Goal: Task Accomplishment & Management: Use online tool/utility

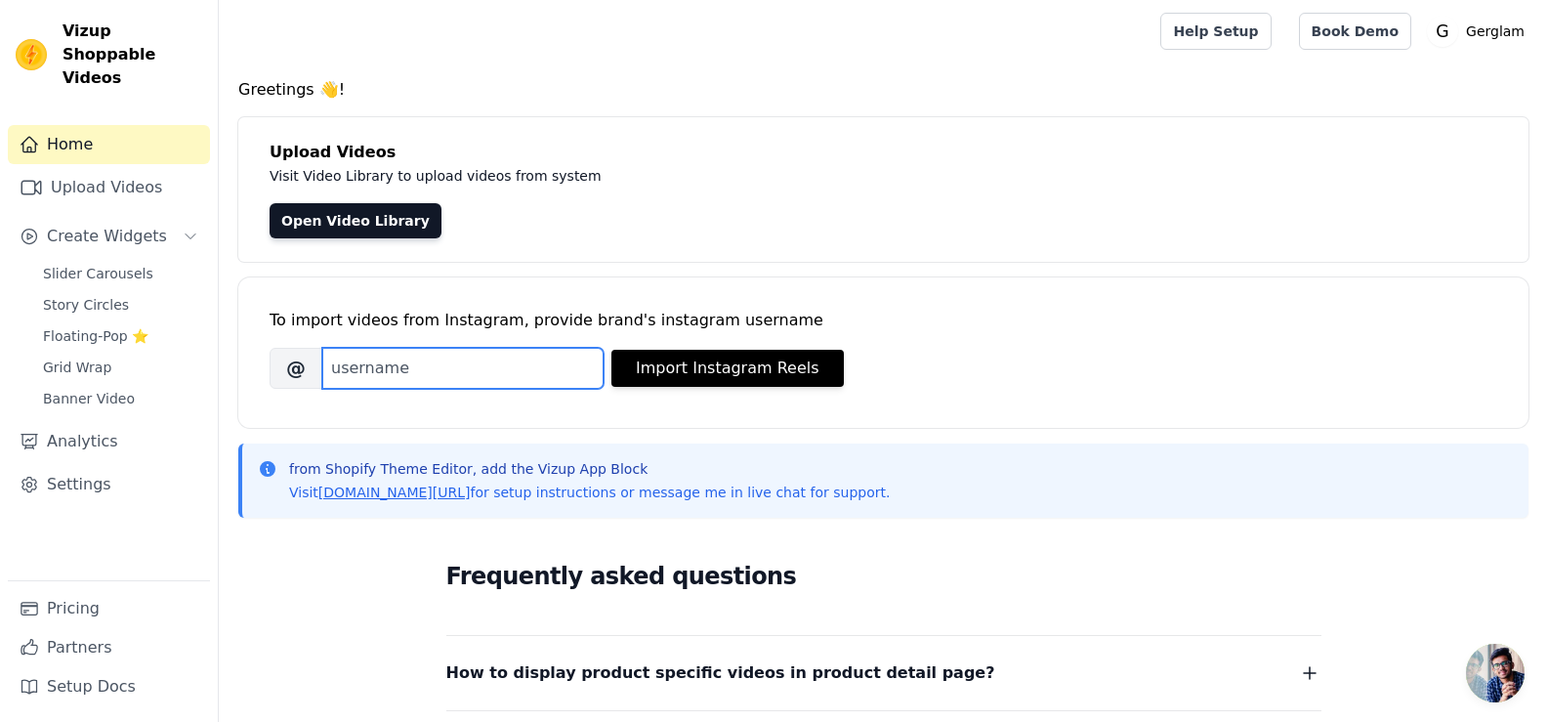
click at [442, 369] on input "Brand's Instagram Username" at bounding box center [462, 368] width 281 height 41
click at [59, 168] on link "Upload Videos" at bounding box center [109, 187] width 202 height 39
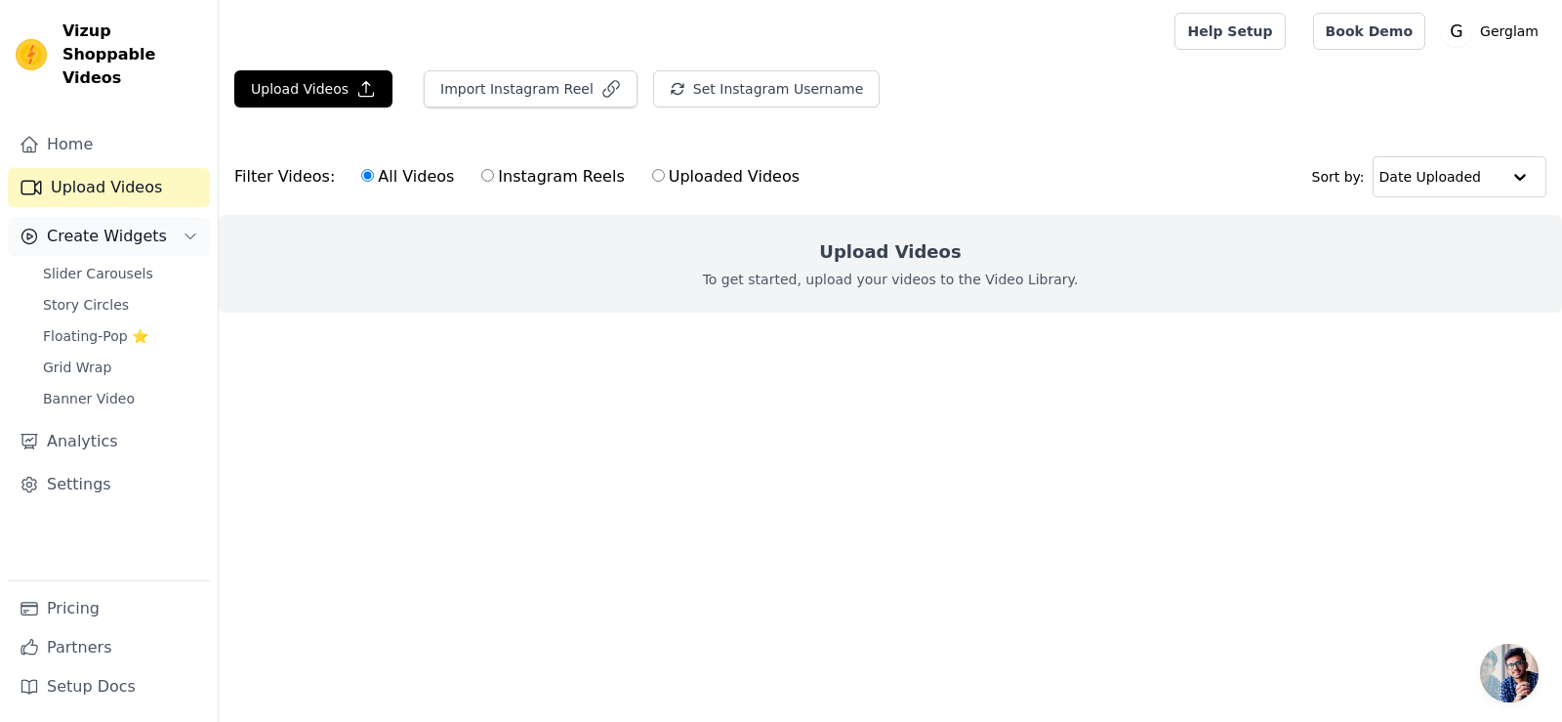
click at [95, 225] on span "Create Widgets" at bounding box center [107, 236] width 120 height 23
click at [96, 225] on span "Create Widgets" at bounding box center [107, 236] width 120 height 23
click at [125, 264] on span "Slider Carousels" at bounding box center [98, 274] width 110 height 20
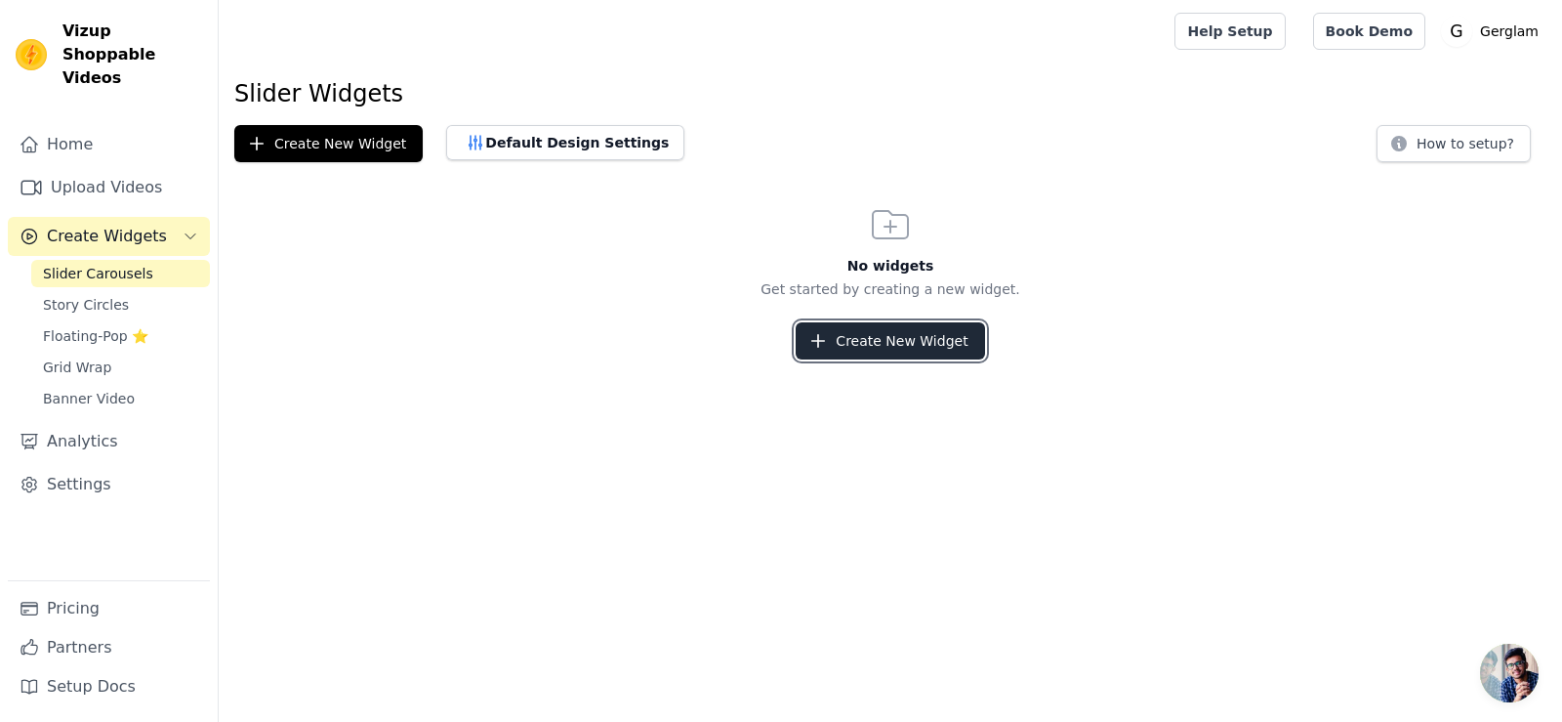
click at [945, 336] on button "Create New Widget" at bounding box center [890, 340] width 188 height 37
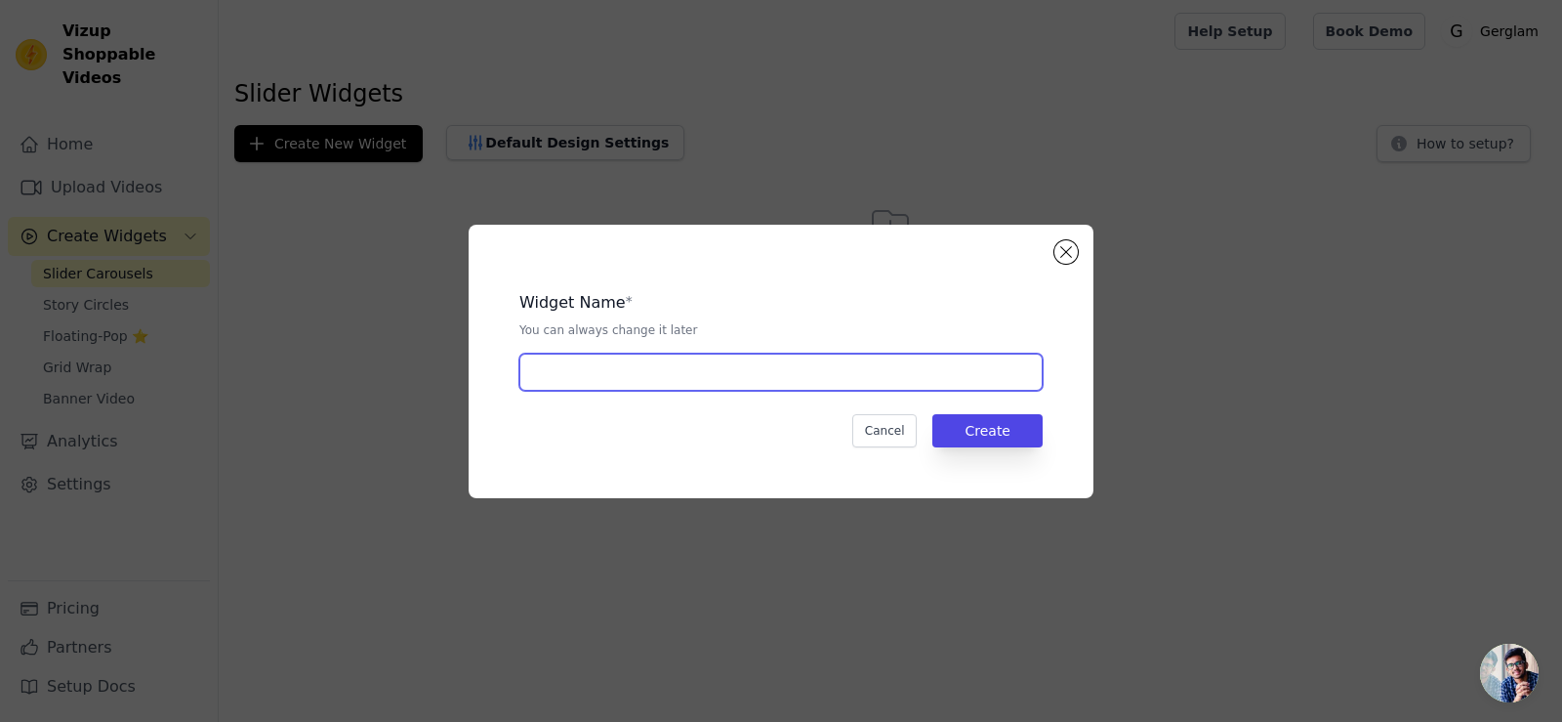
click at [749, 356] on input "text" at bounding box center [780, 371] width 523 height 37
type input "gerglam vedio slider"
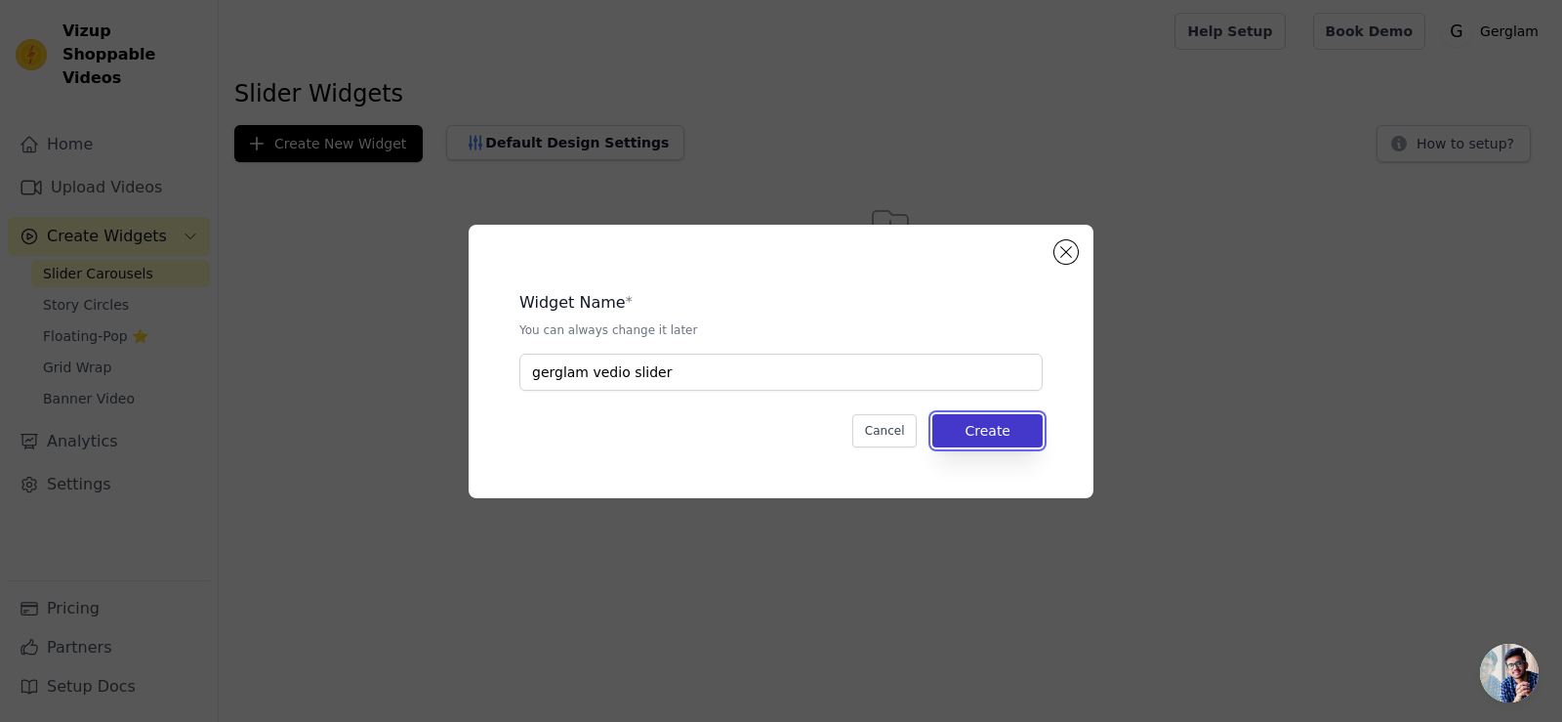
click at [998, 423] on button "Create" at bounding box center [988, 430] width 110 height 33
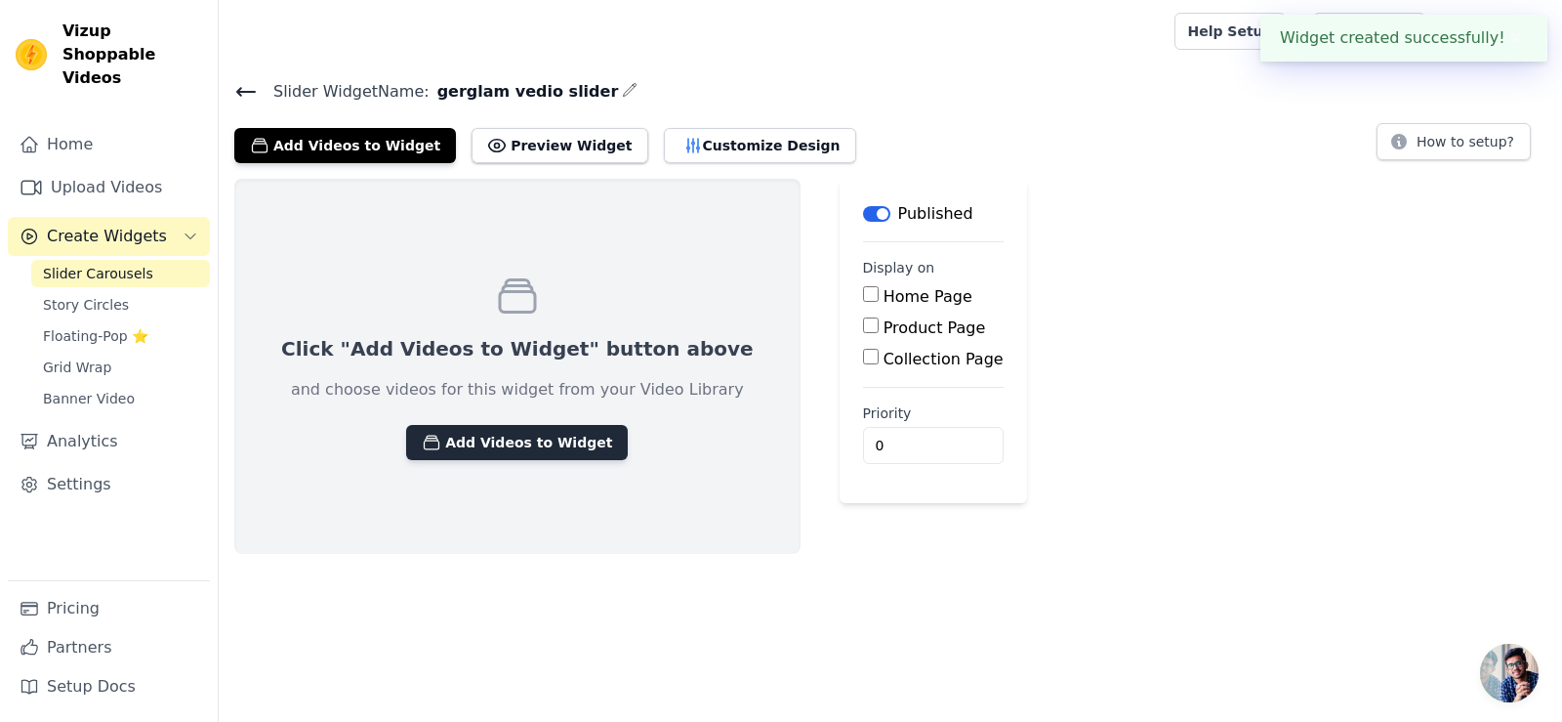
click at [515, 442] on button "Add Videos to Widget" at bounding box center [517, 442] width 222 height 35
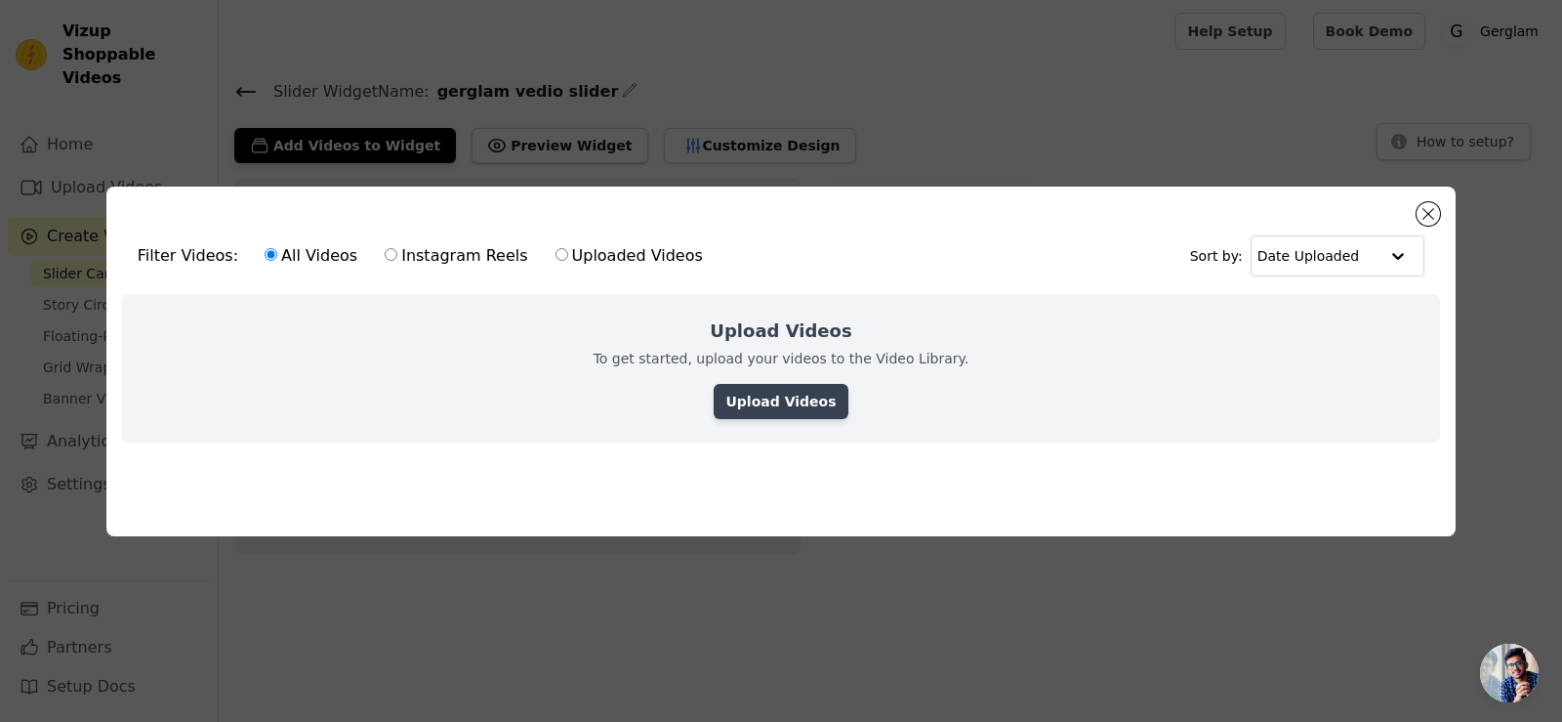
click at [779, 406] on link "Upload Videos" at bounding box center [781, 401] width 134 height 35
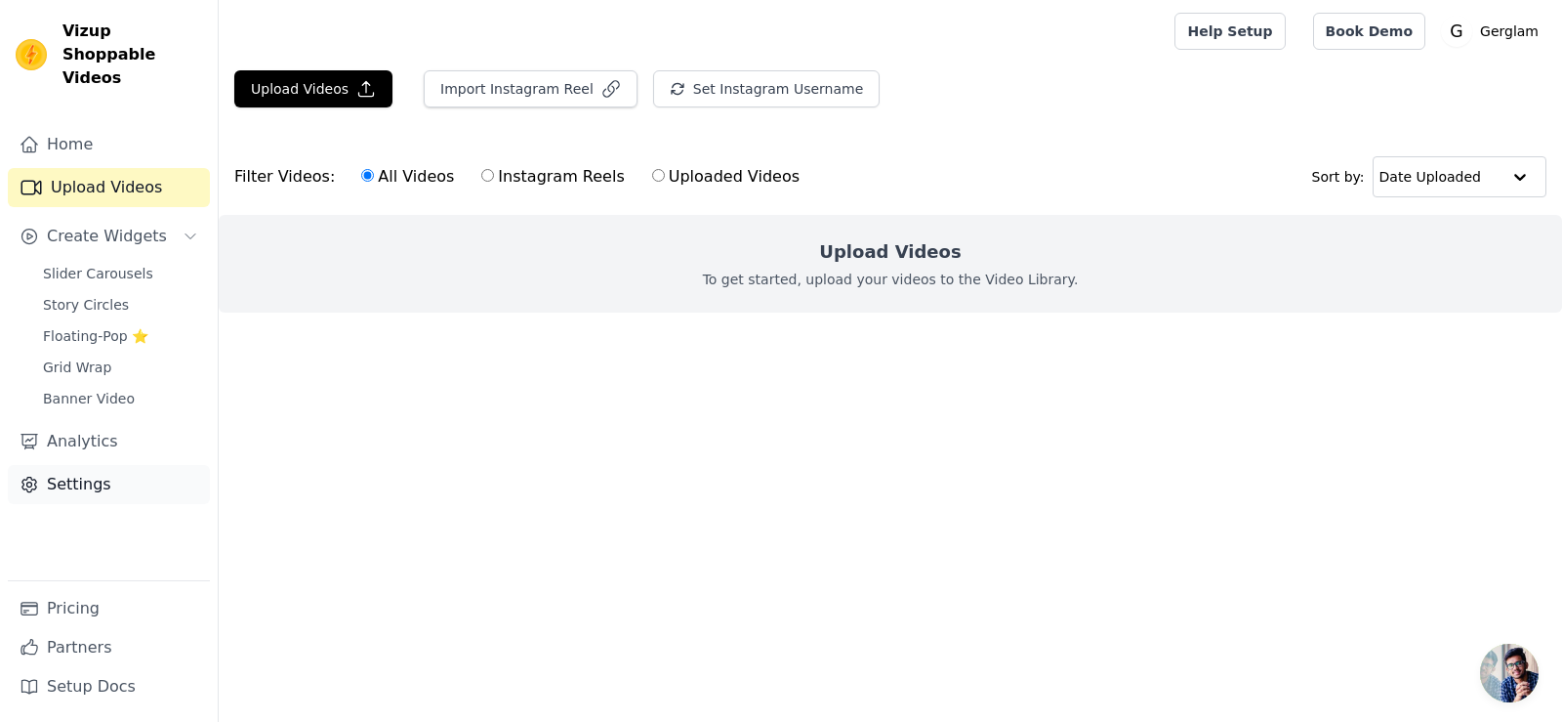
click at [96, 465] on link "Settings" at bounding box center [109, 484] width 202 height 39
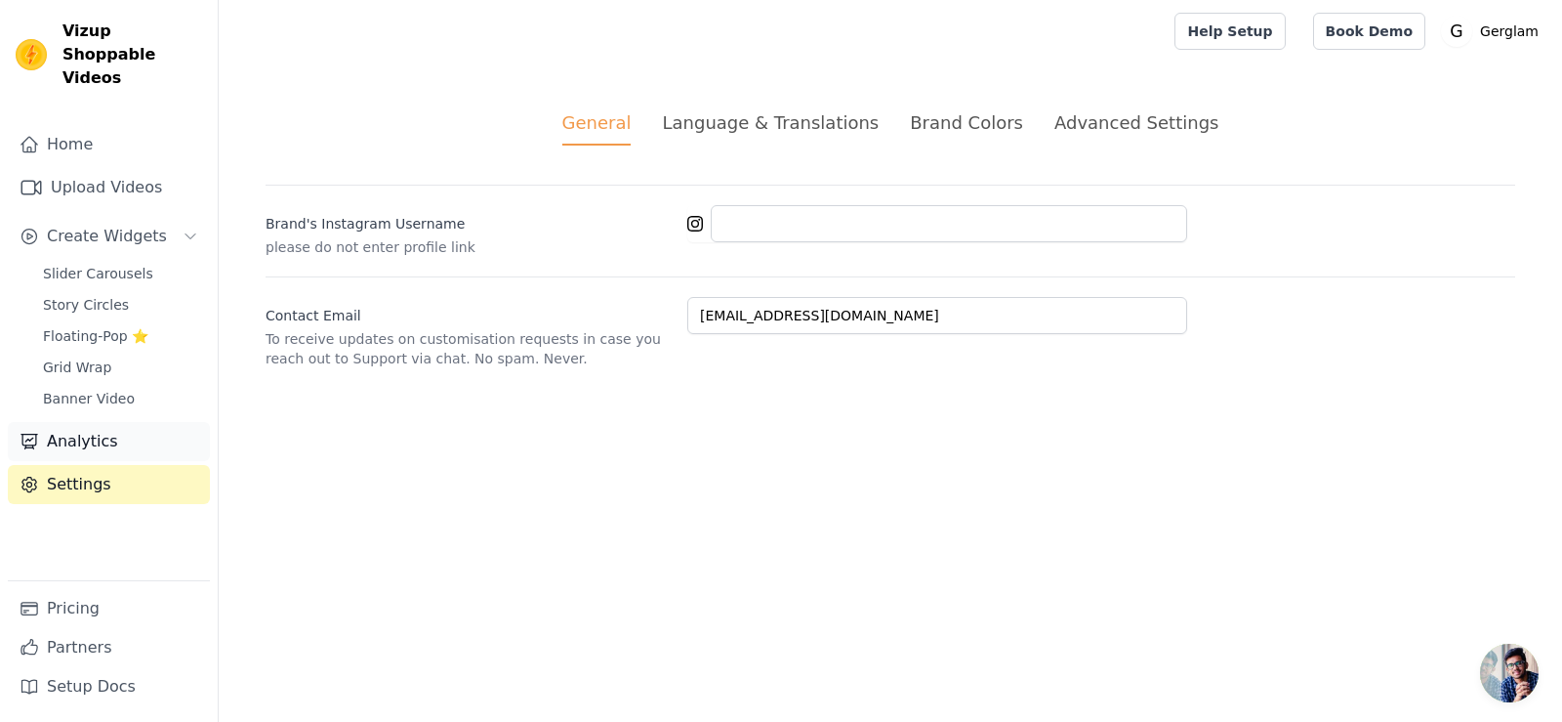
click at [79, 422] on link "Analytics" at bounding box center [109, 441] width 202 height 39
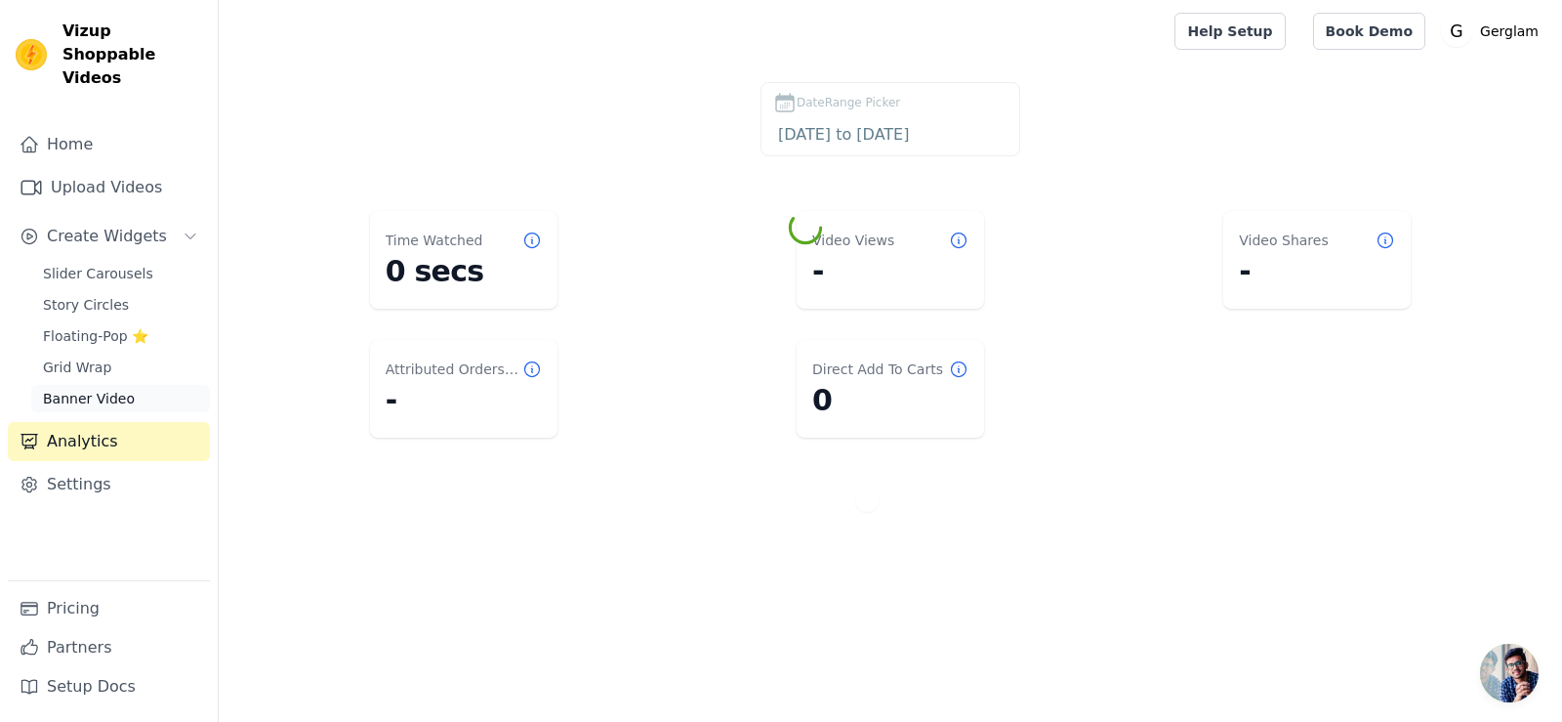
click at [88, 389] on span "Banner Video" at bounding box center [89, 399] width 92 height 20
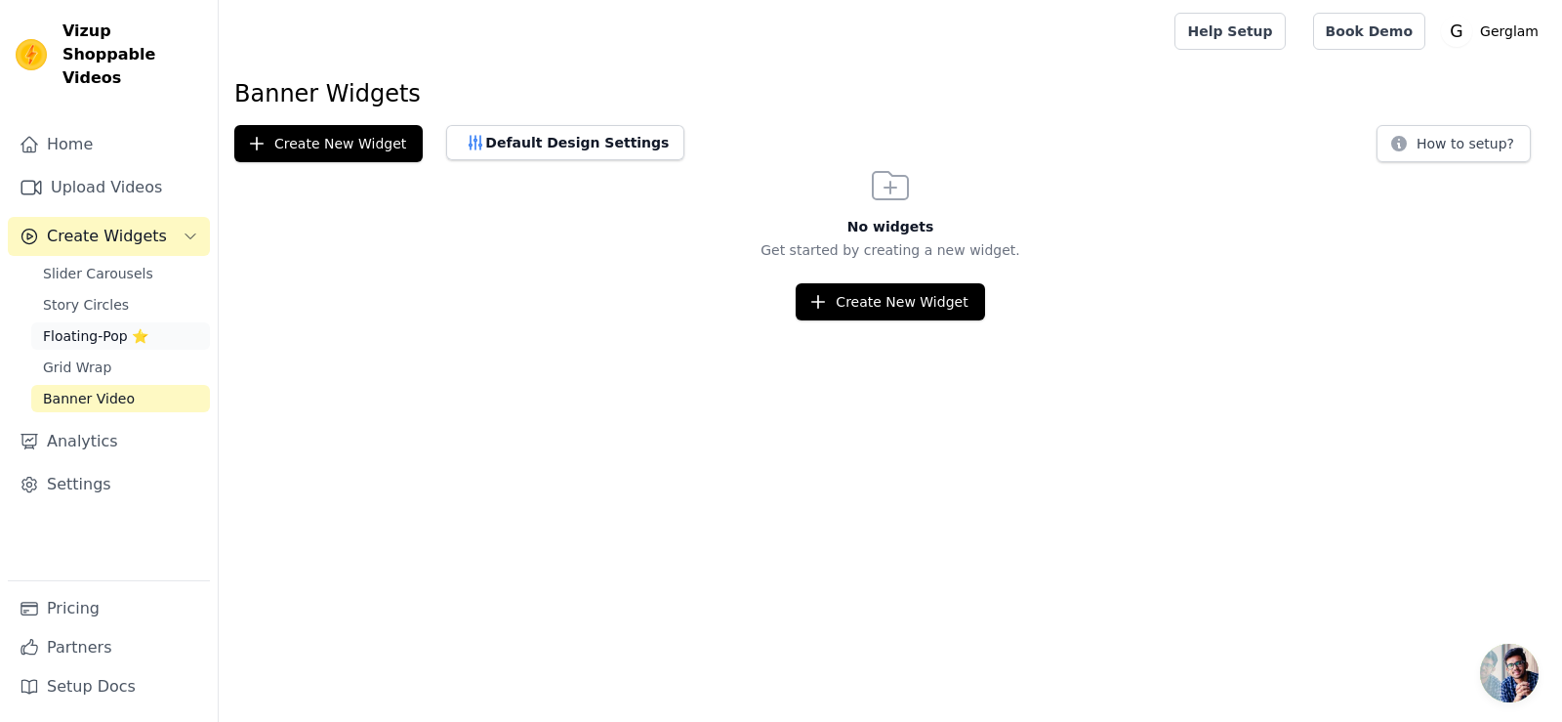
click at [95, 324] on link "Floating-Pop ⭐" at bounding box center [120, 335] width 179 height 27
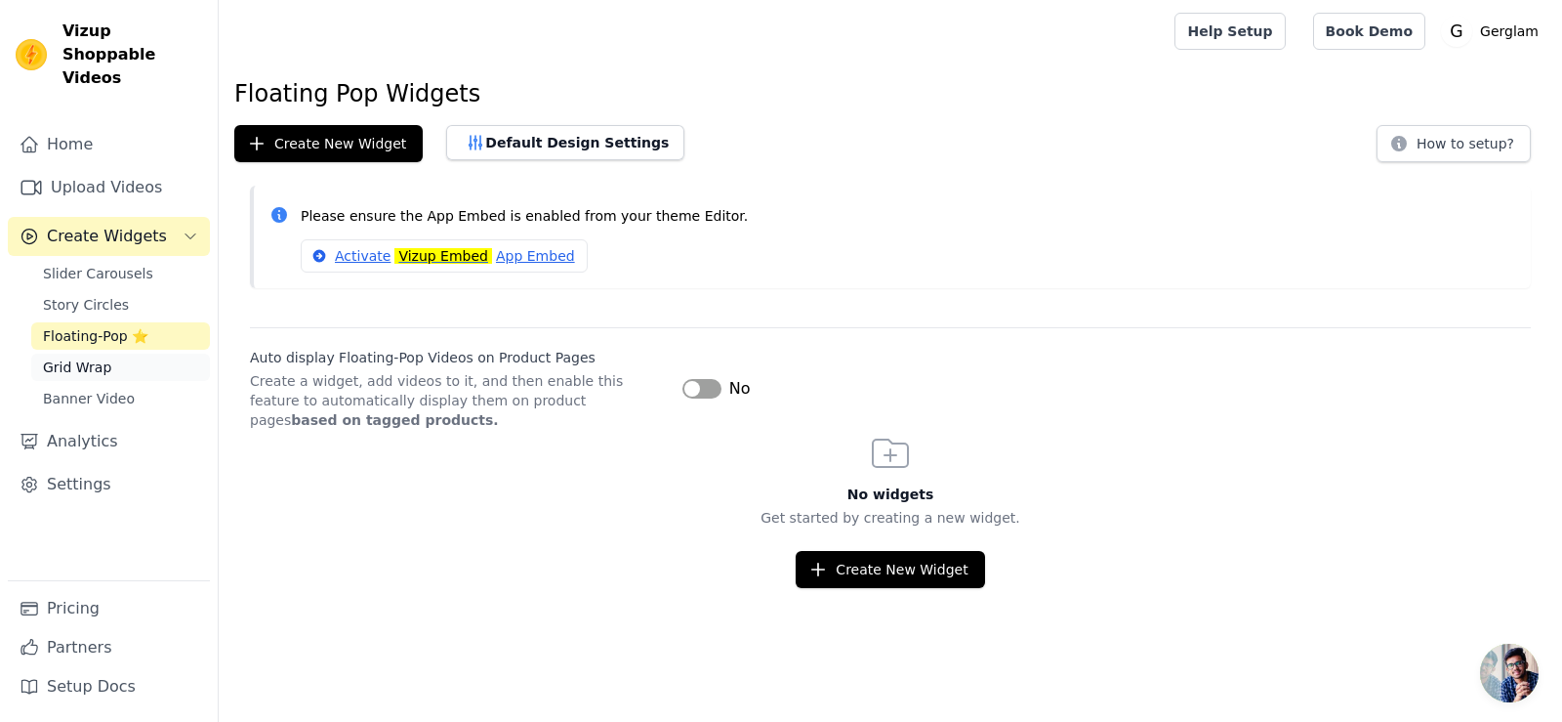
click at [98, 357] on span "Grid Wrap" at bounding box center [77, 367] width 68 height 20
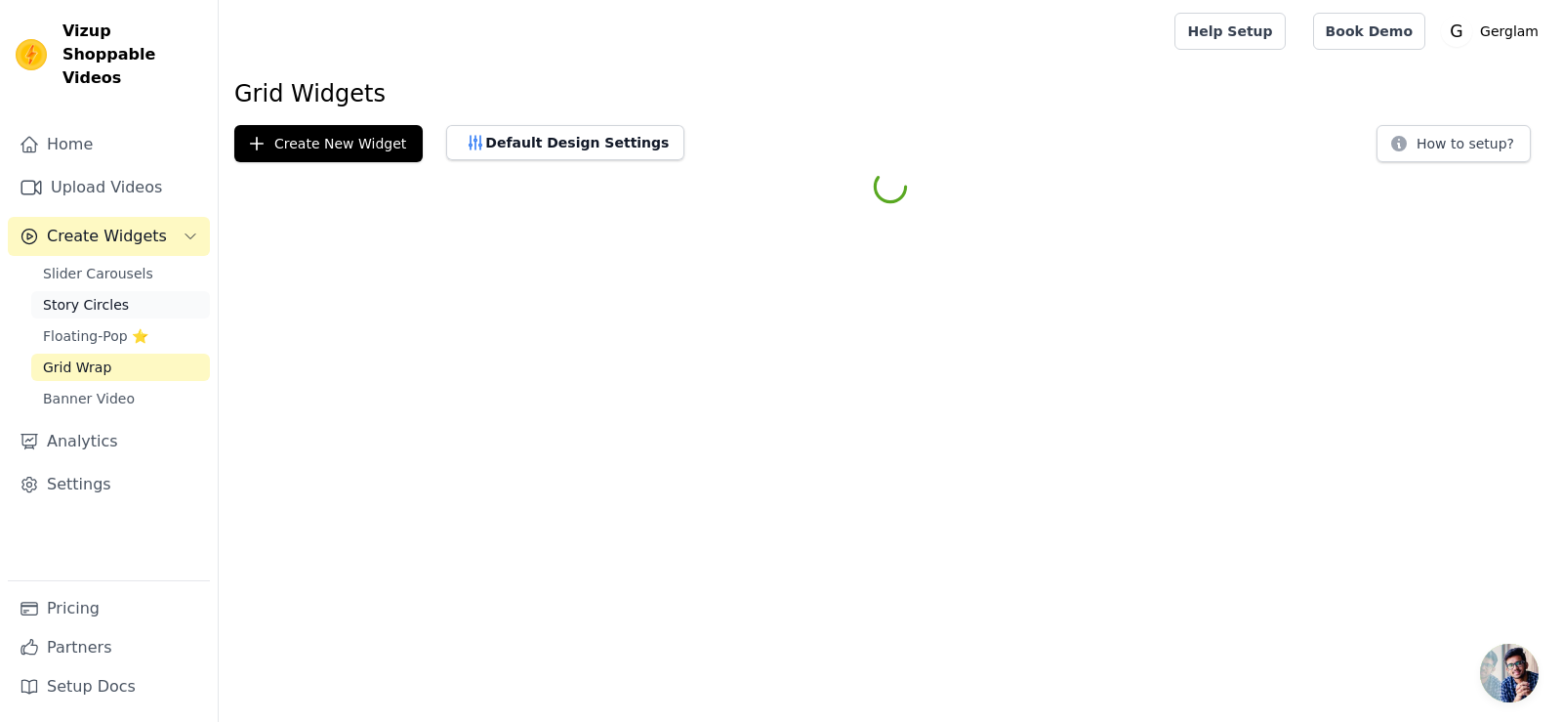
click at [97, 295] on span "Story Circles" at bounding box center [86, 305] width 86 height 20
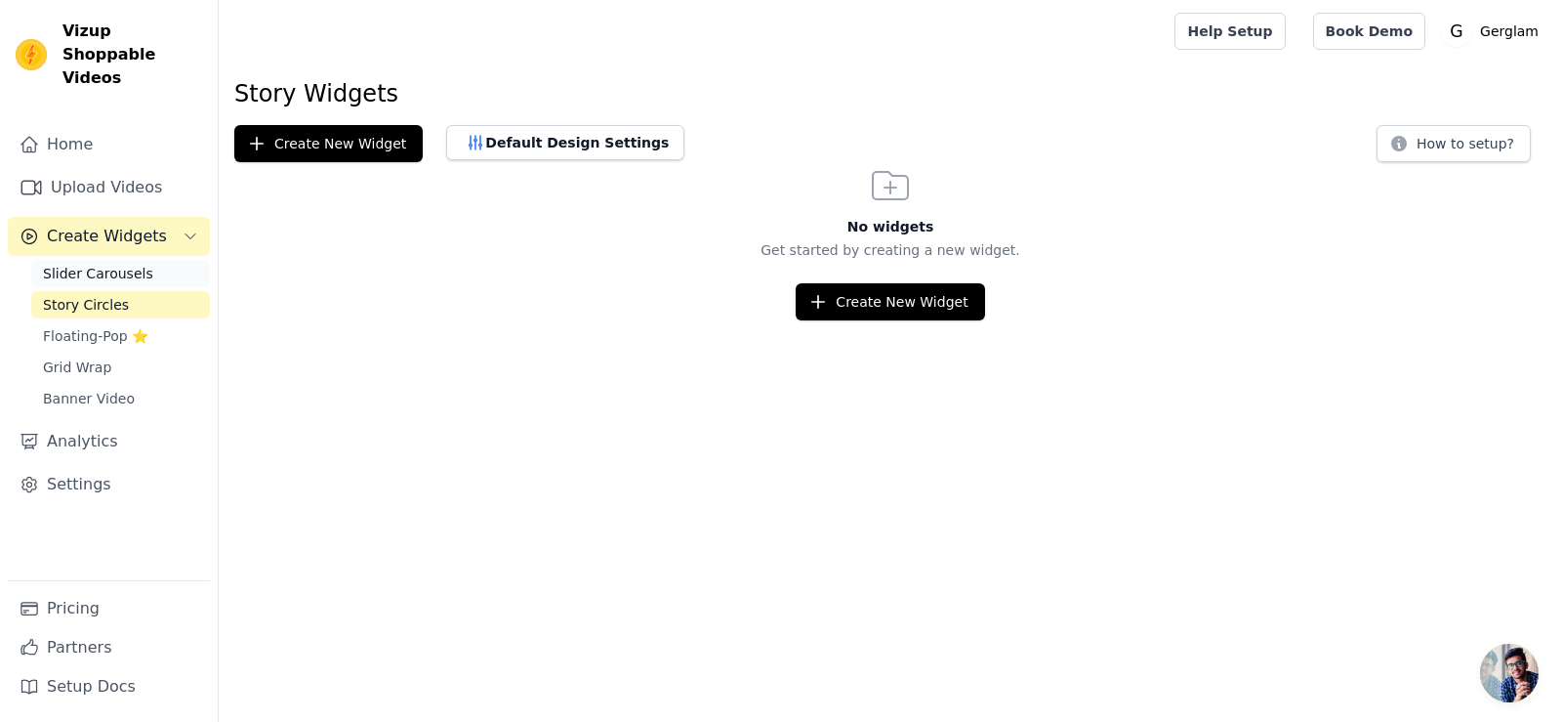
click at [101, 264] on span "Slider Carousels" at bounding box center [98, 274] width 110 height 20
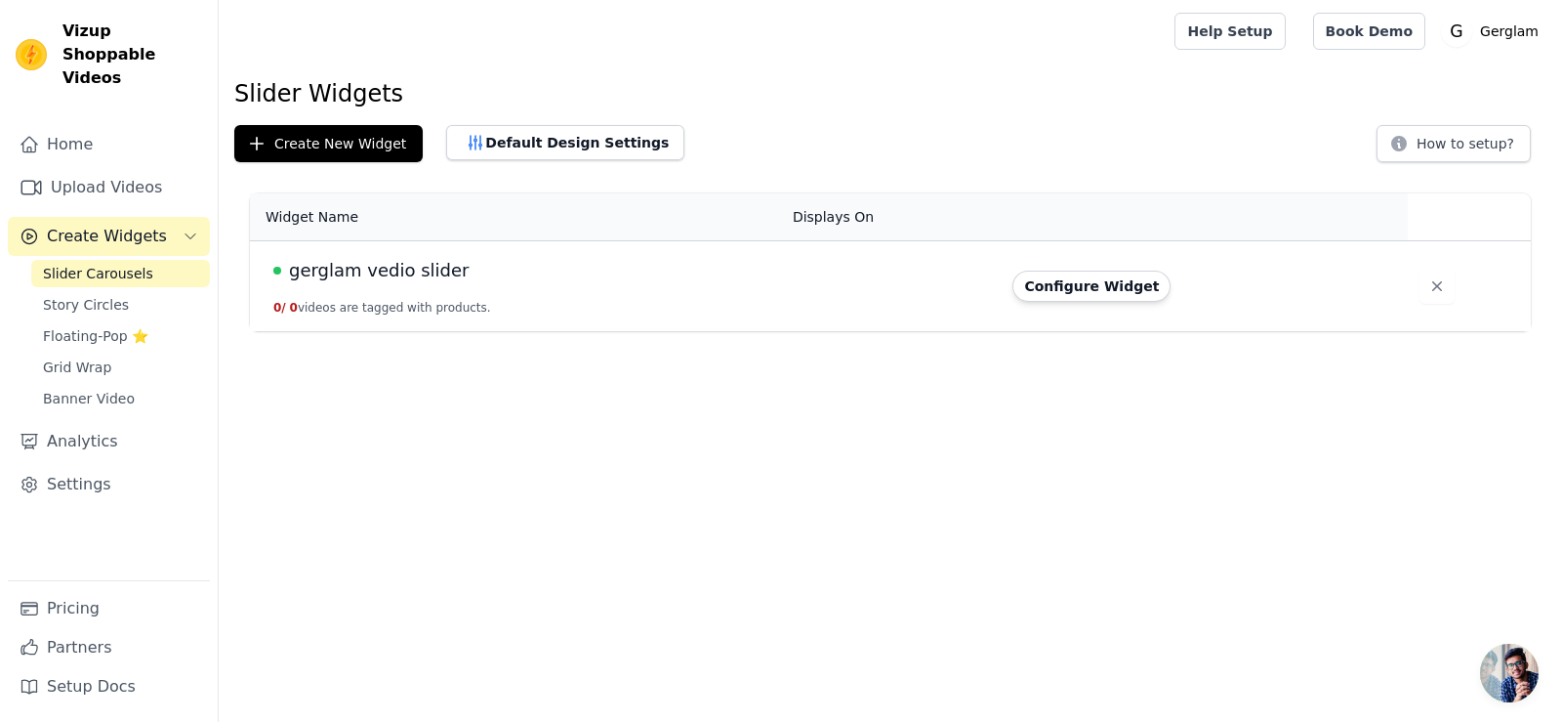
click at [104, 217] on button "Create Widgets" at bounding box center [109, 236] width 202 height 39
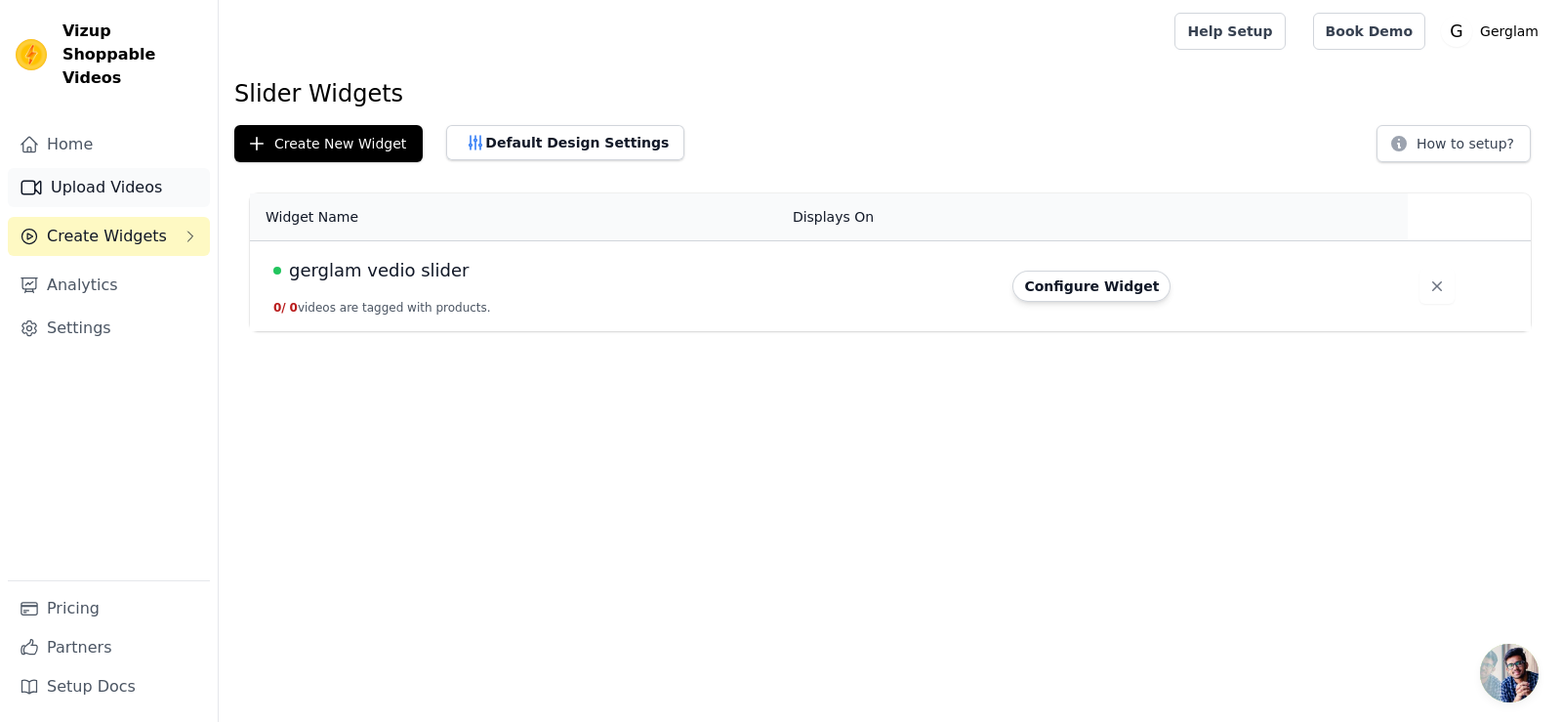
click at [104, 168] on link "Upload Videos" at bounding box center [109, 187] width 202 height 39
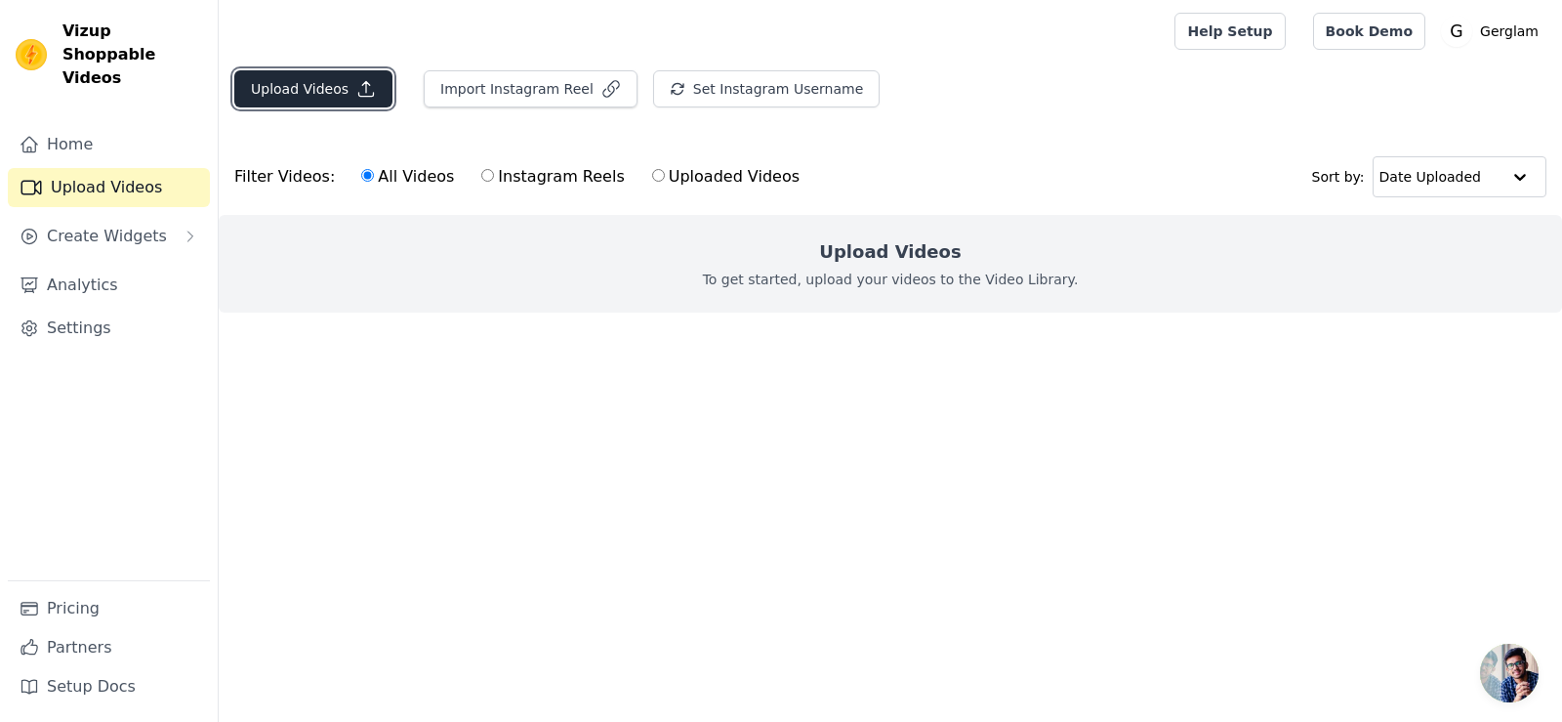
click at [295, 100] on button "Upload Videos" at bounding box center [313, 88] width 158 height 37
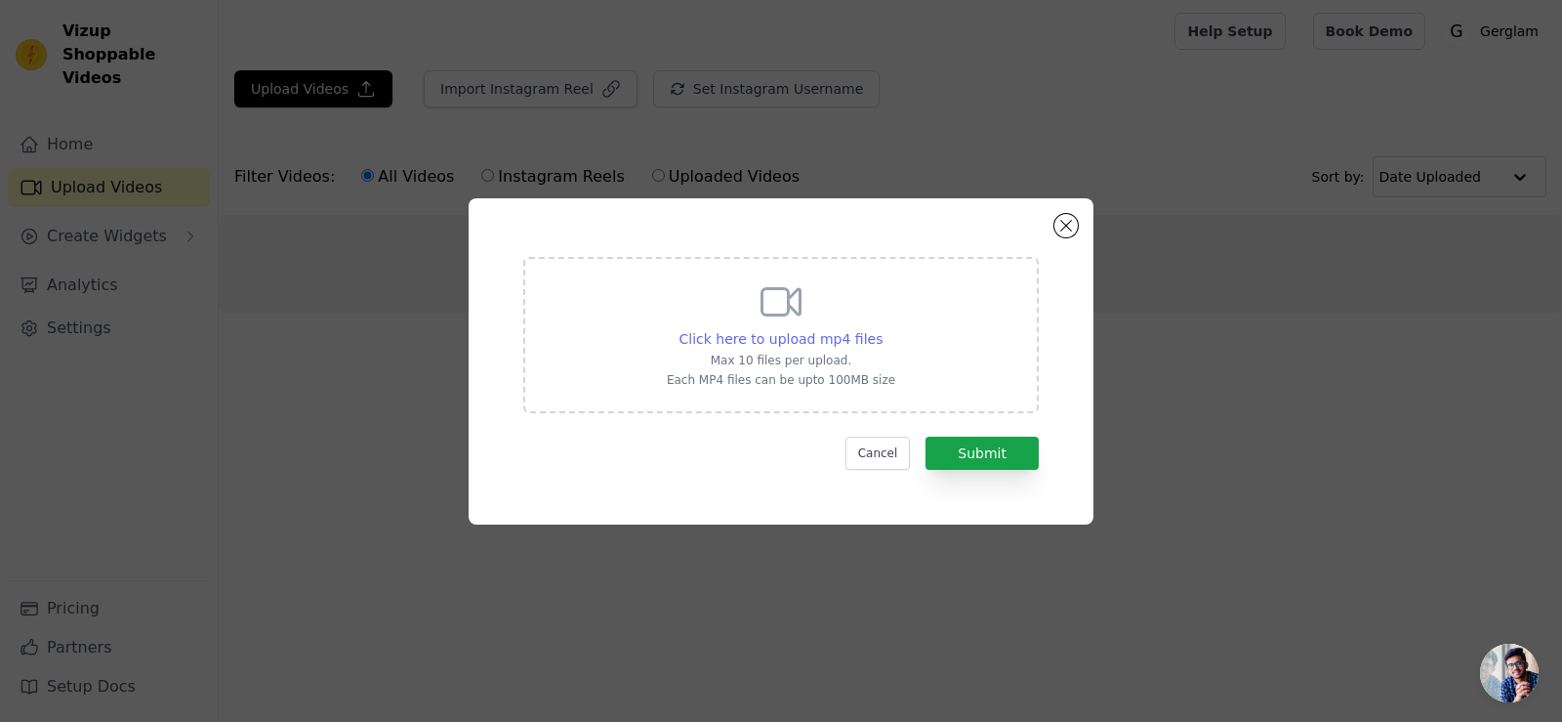
click at [807, 339] on span "Click here to upload mp4 files" at bounding box center [782, 339] width 204 height 16
click at [882, 329] on input "Click here to upload mp4 files Max 10 files per upload. Each MP4 files can be u…" at bounding box center [882, 328] width 1 height 1
click at [1073, 222] on button "Close modal" at bounding box center [1066, 225] width 23 height 23
